Goal: Check status: Check status

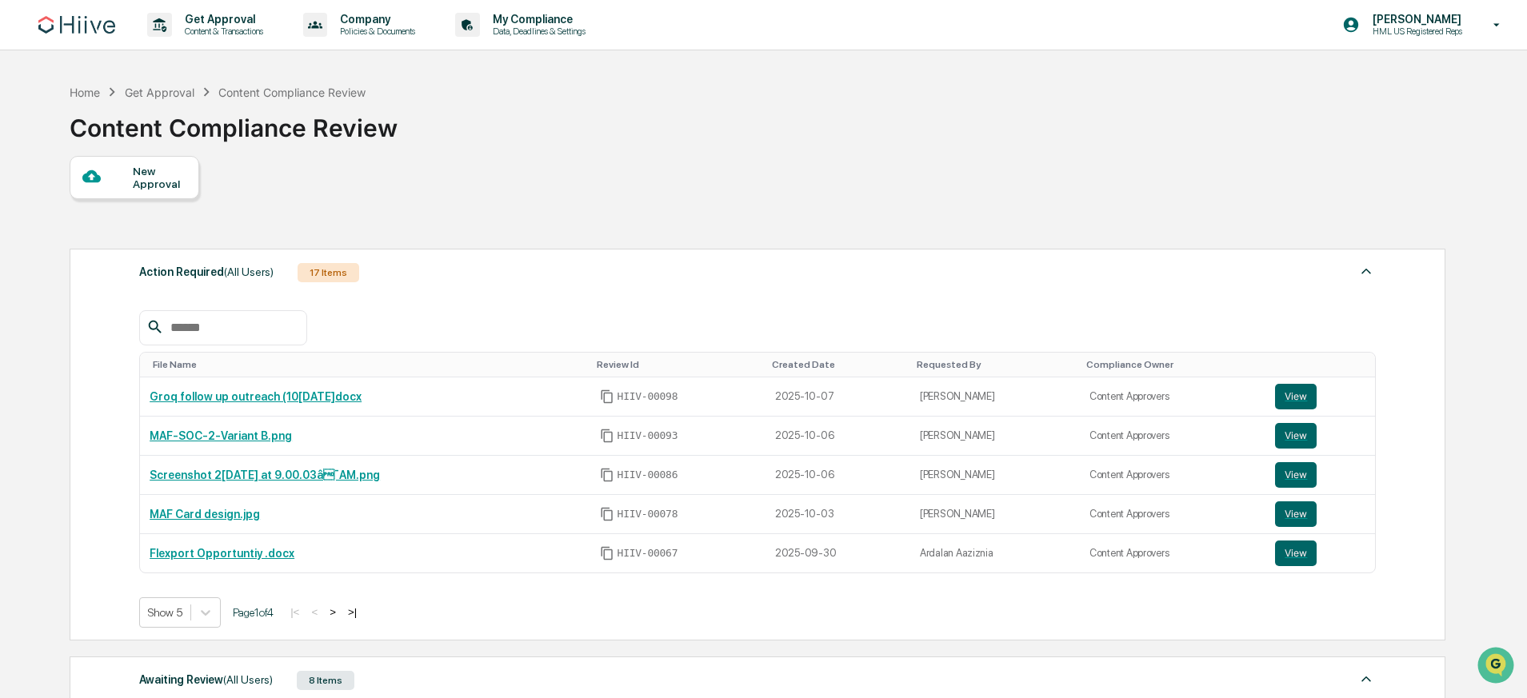
click at [712, 208] on div "New Approval Action Required (All Users) 17 Items File Name Review Id Created D…" at bounding box center [757, 673] width 1374 height 1034
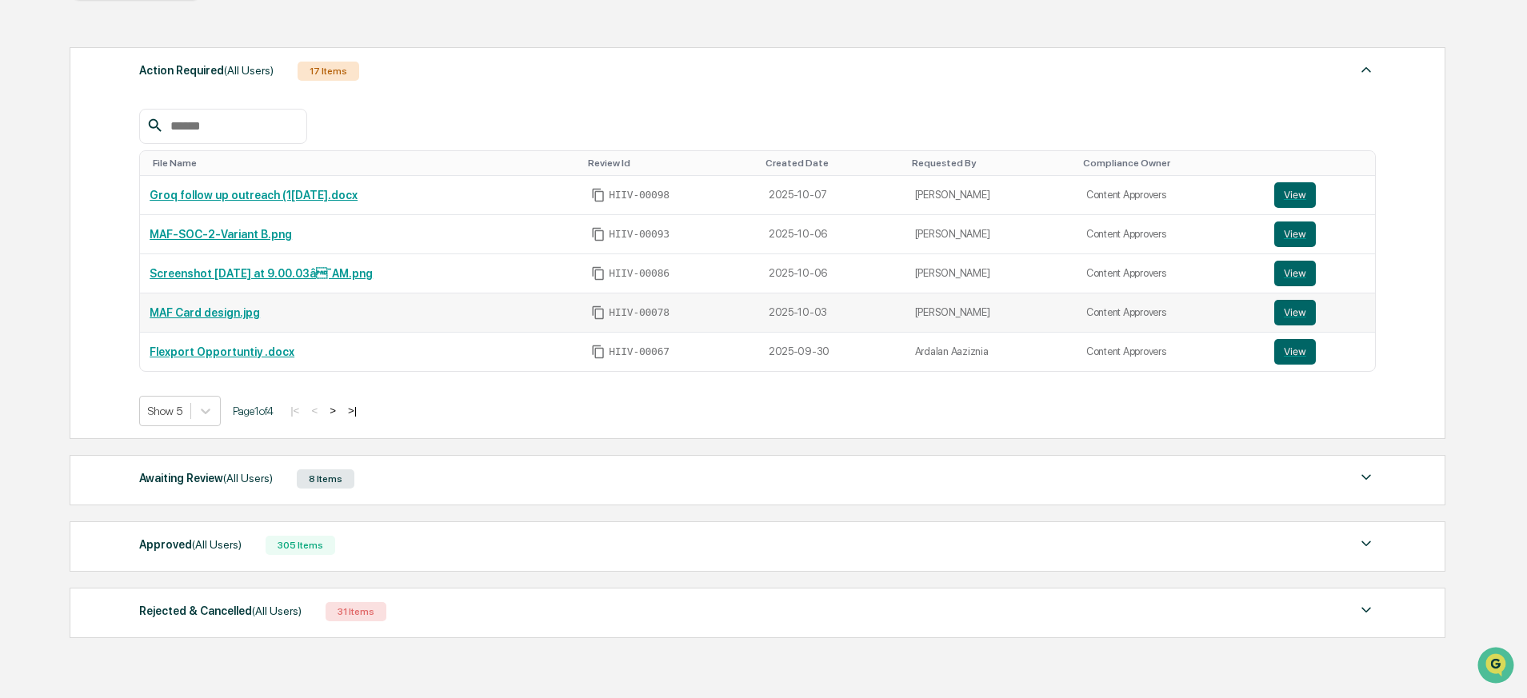
scroll to position [287, 0]
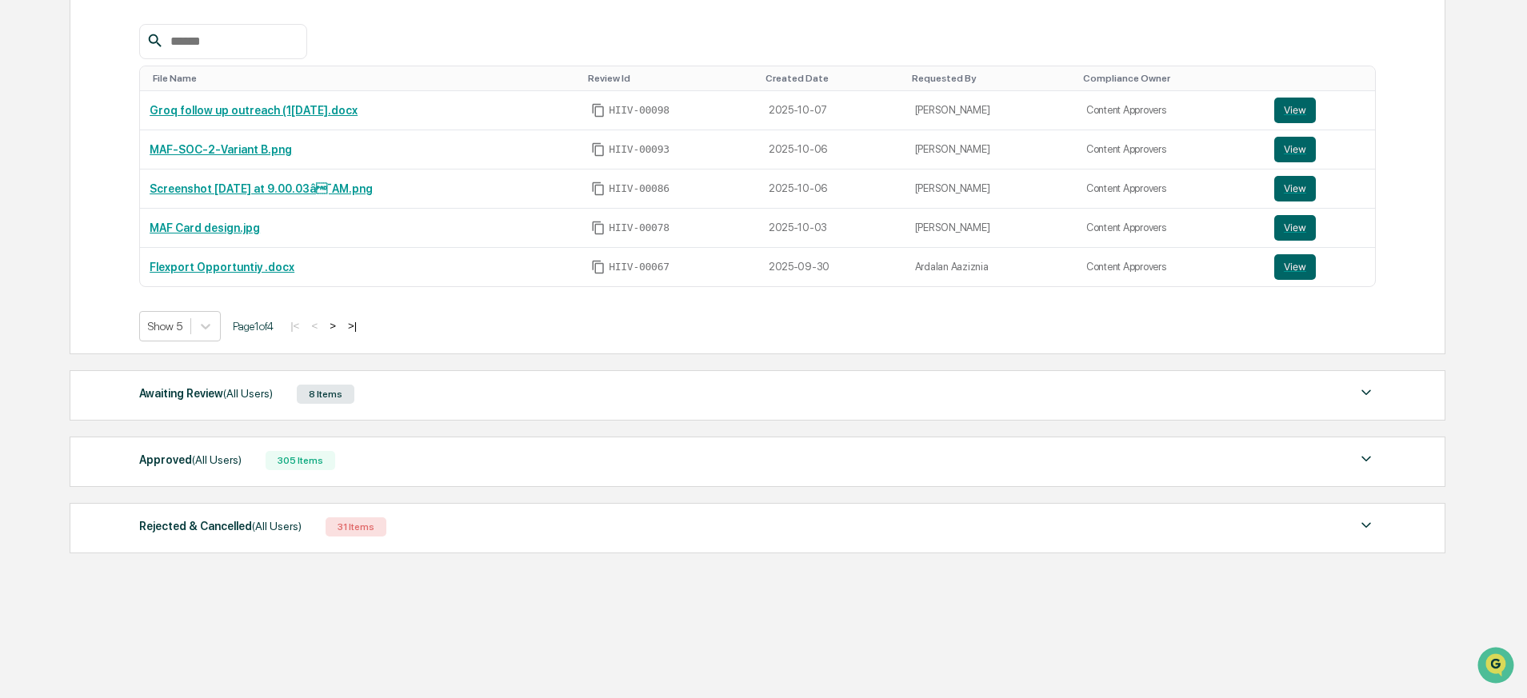
click at [303, 394] on div "Awaiting Review (All Users) 8 Items" at bounding box center [757, 394] width 1237 height 22
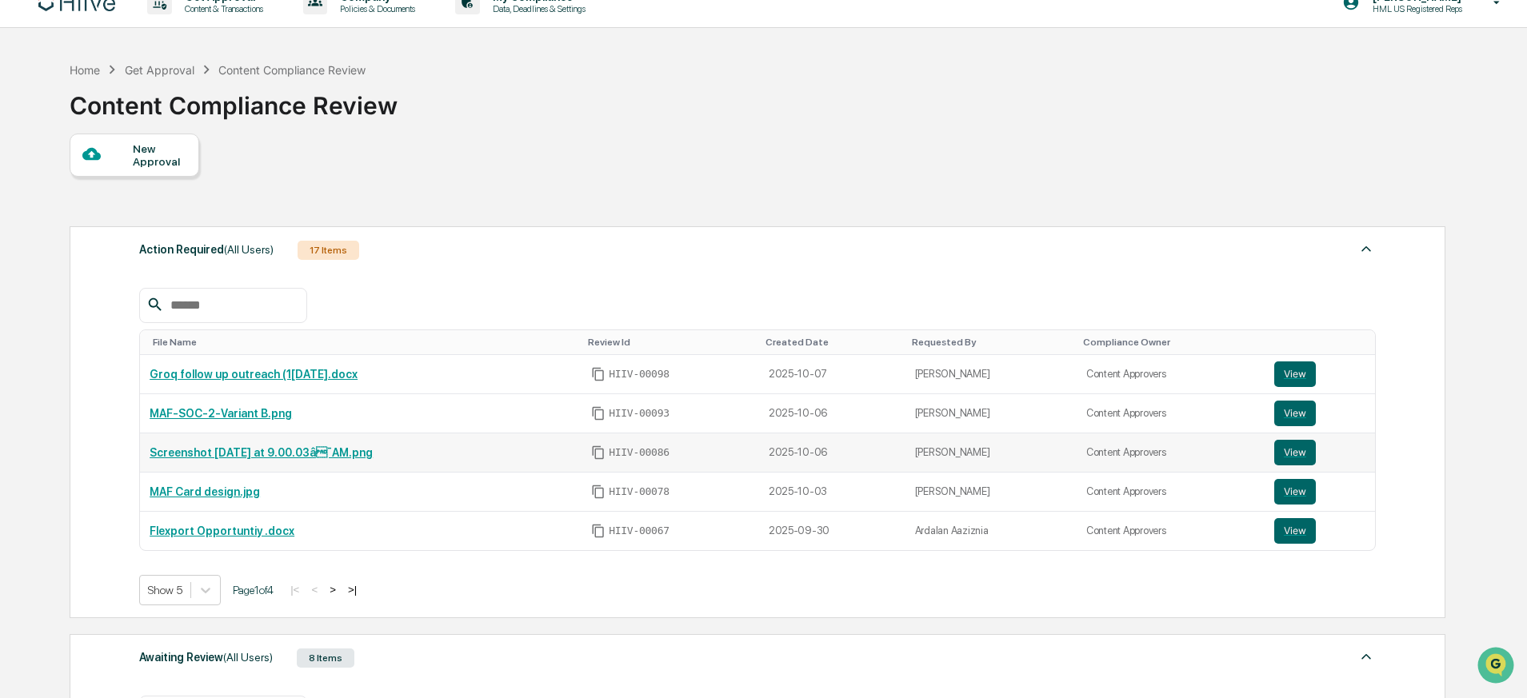
scroll to position [0, 0]
